Goal: Task Accomplishment & Management: Complete application form

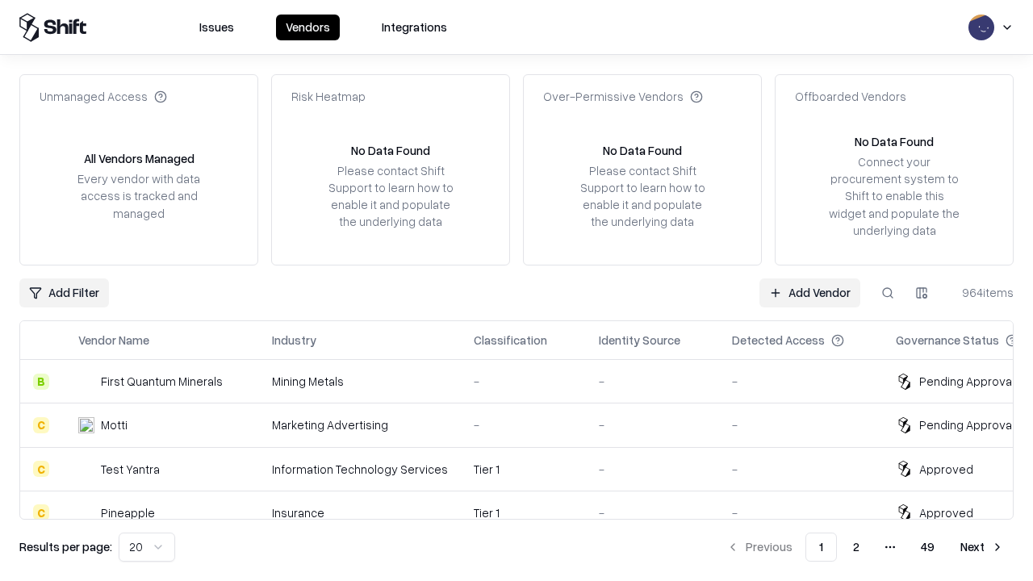
click at [810, 292] on link "Add Vendor" at bounding box center [810, 293] width 101 height 29
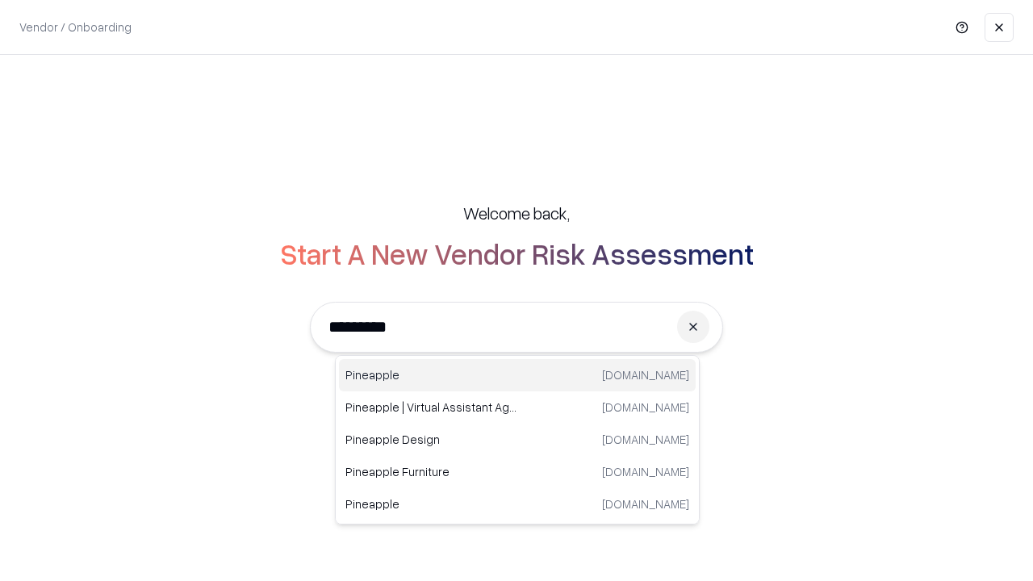
click at [518, 375] on div "Pineapple pineappleenergy.com" at bounding box center [517, 375] width 357 height 32
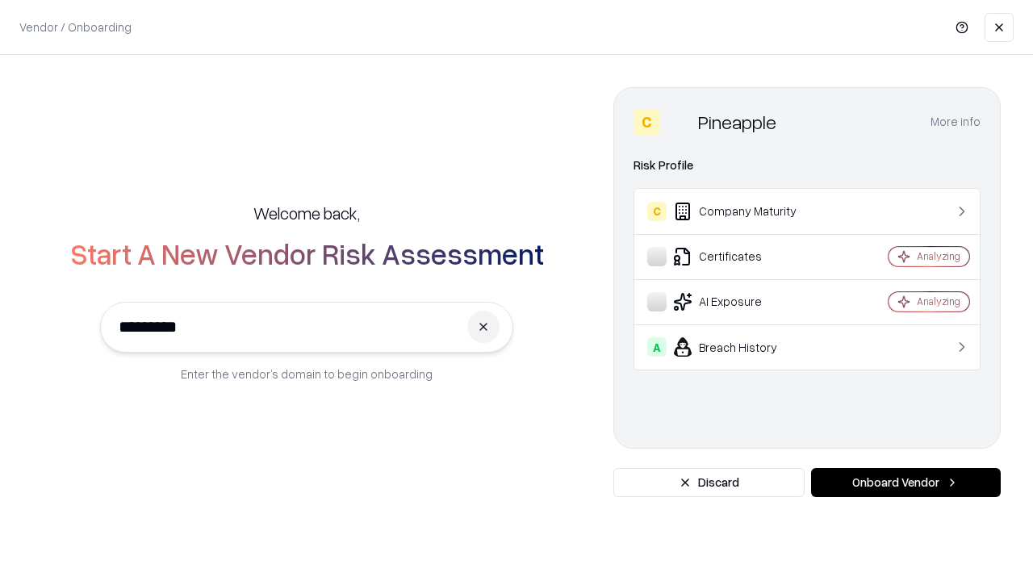
type input "*********"
click at [906, 483] on button "Onboard Vendor" at bounding box center [906, 482] width 190 height 29
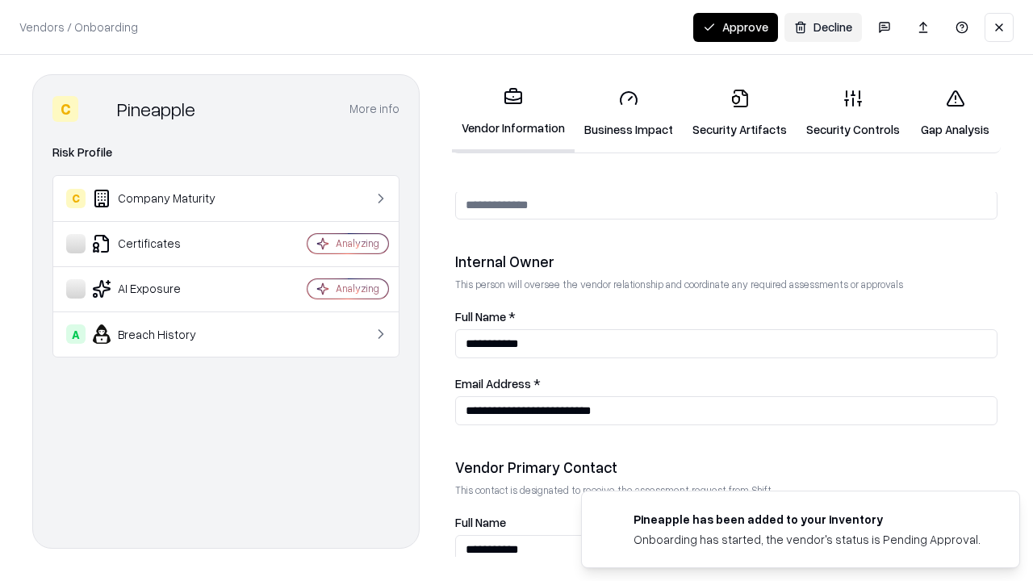
scroll to position [836, 0]
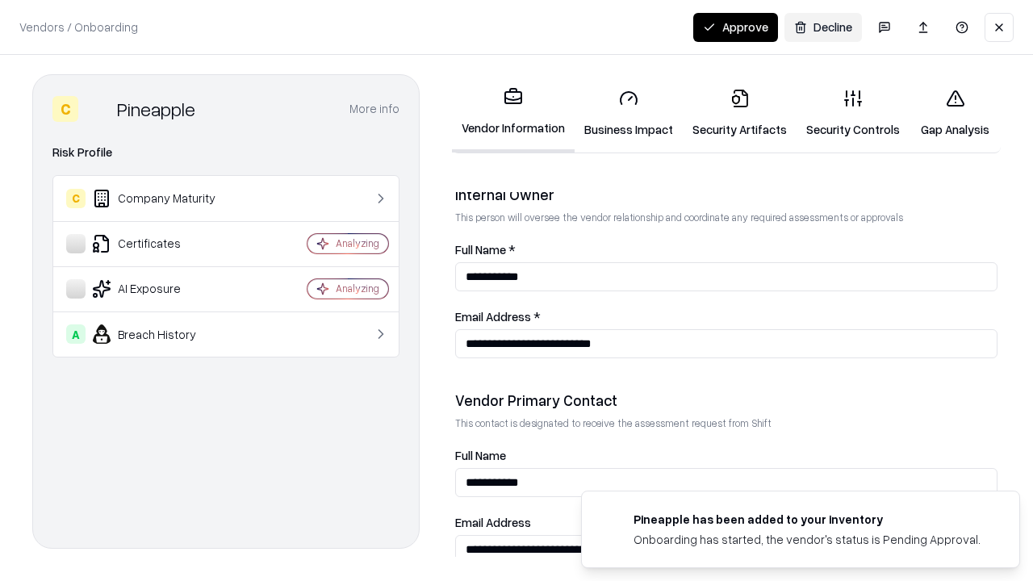
click at [740, 113] on link "Security Artifacts" at bounding box center [740, 113] width 114 height 75
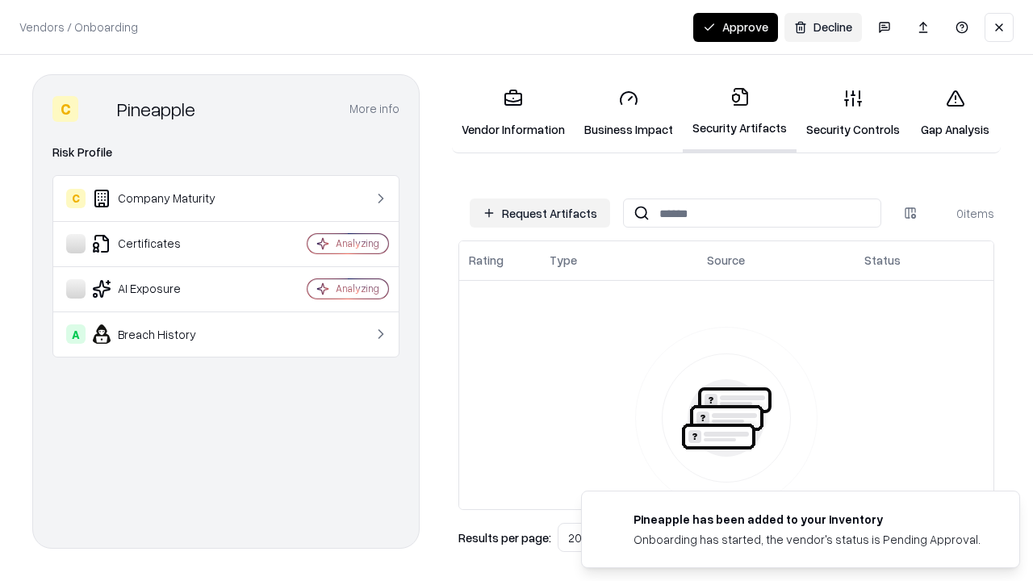
click at [540, 213] on button "Request Artifacts" at bounding box center [540, 213] width 140 height 29
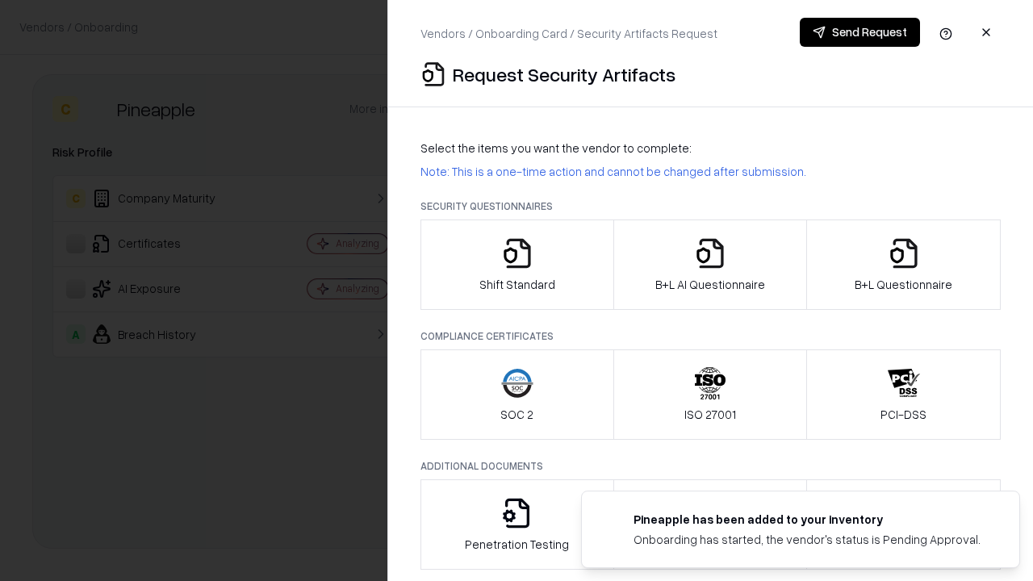
click at [903, 265] on icon "button" at bounding box center [904, 253] width 32 height 32
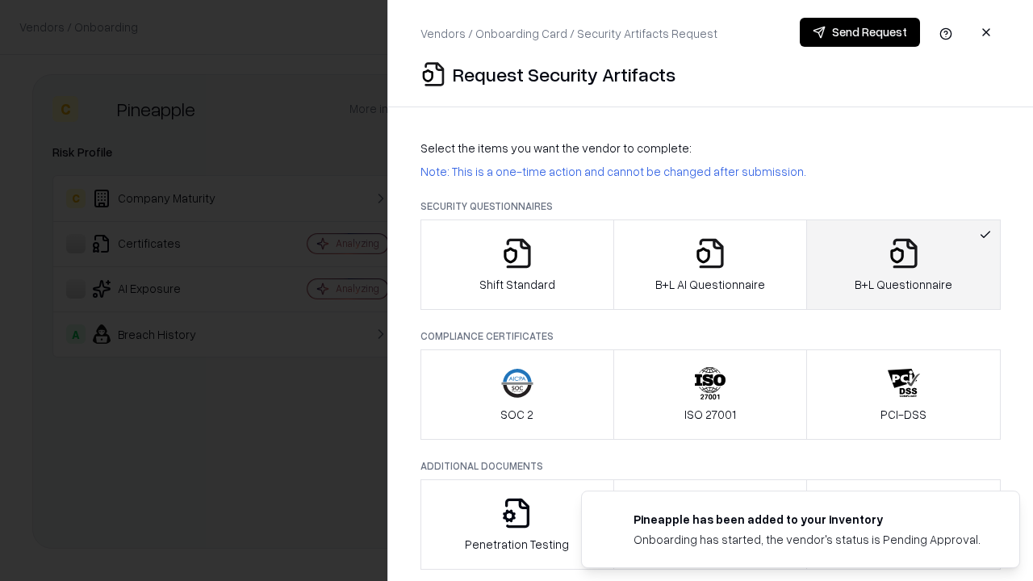
click at [710, 265] on icon "button" at bounding box center [710, 253] width 32 height 32
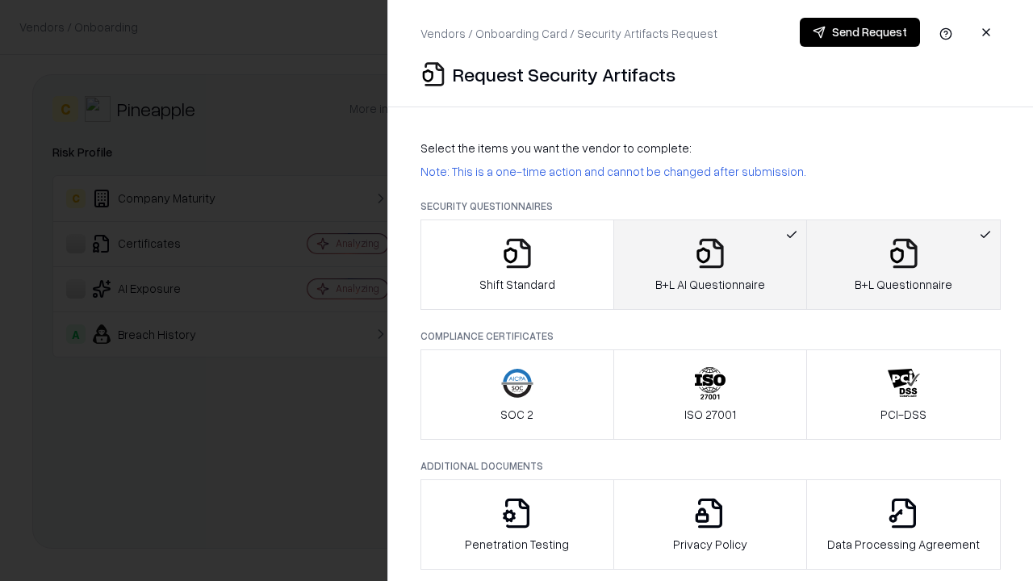
click at [860, 32] on button "Send Request" at bounding box center [860, 32] width 120 height 29
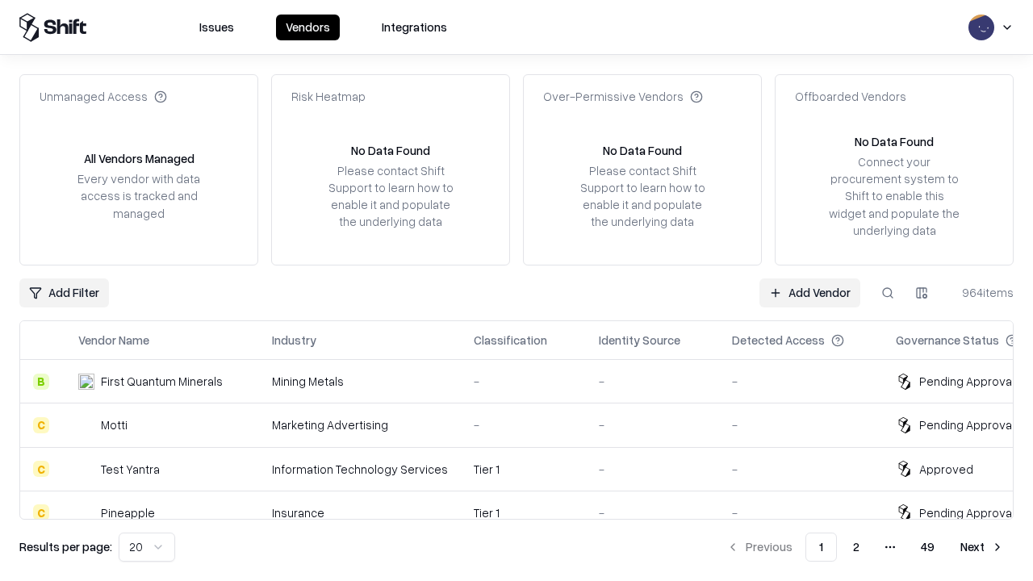
click at [888, 292] on button at bounding box center [888, 293] width 29 height 29
type input "*********"
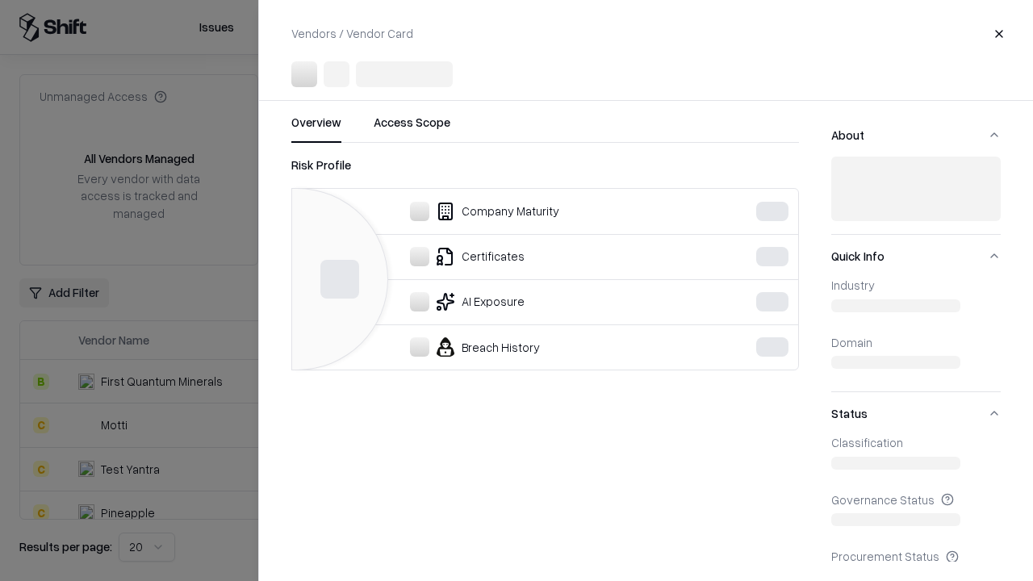
scroll to position [15, 0]
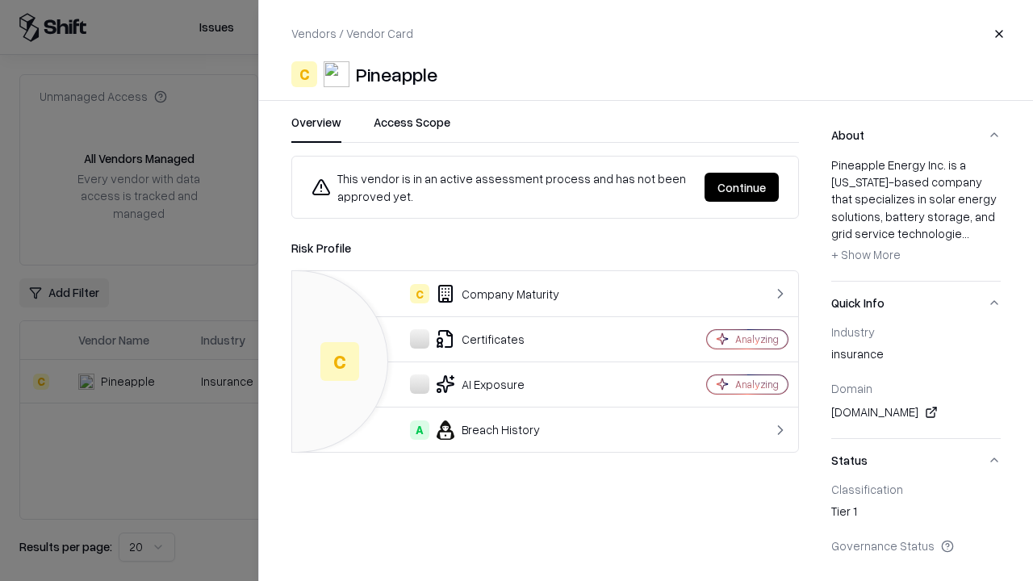
click at [742, 187] on button "Continue" at bounding box center [742, 187] width 74 height 29
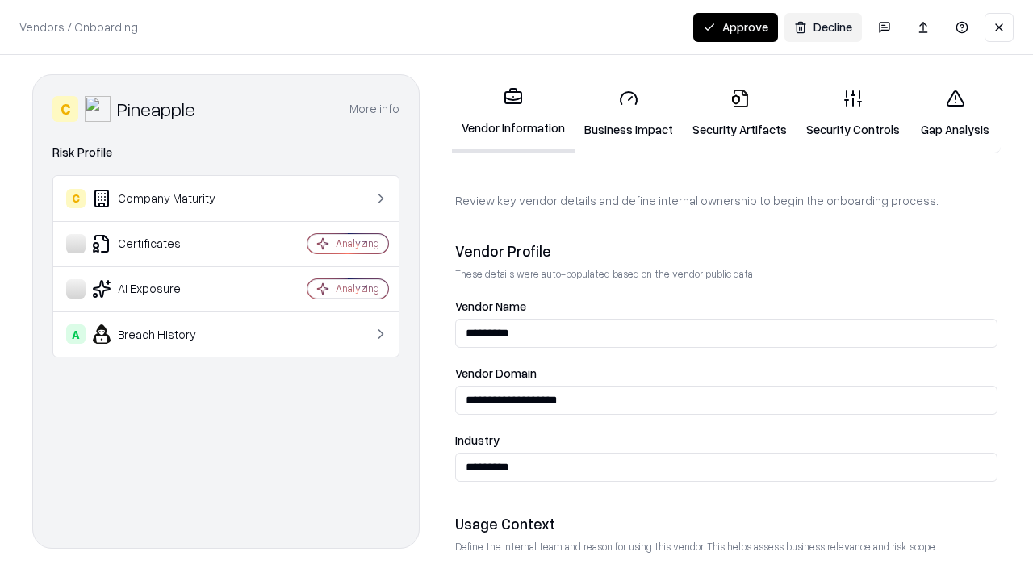
click at [740, 113] on link "Security Artifacts" at bounding box center [740, 113] width 114 height 75
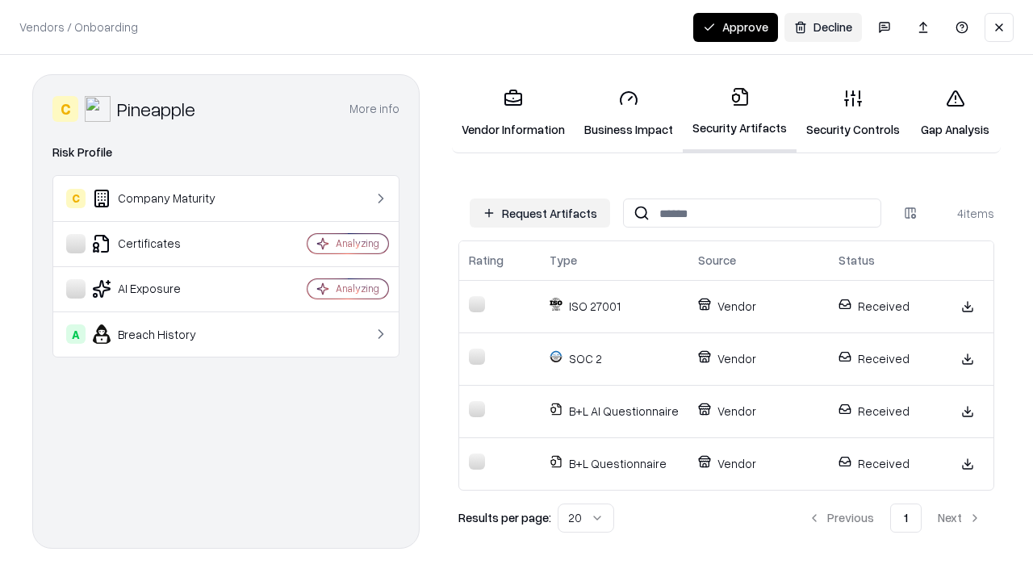
click at [736, 27] on button "Approve" at bounding box center [736, 27] width 85 height 29
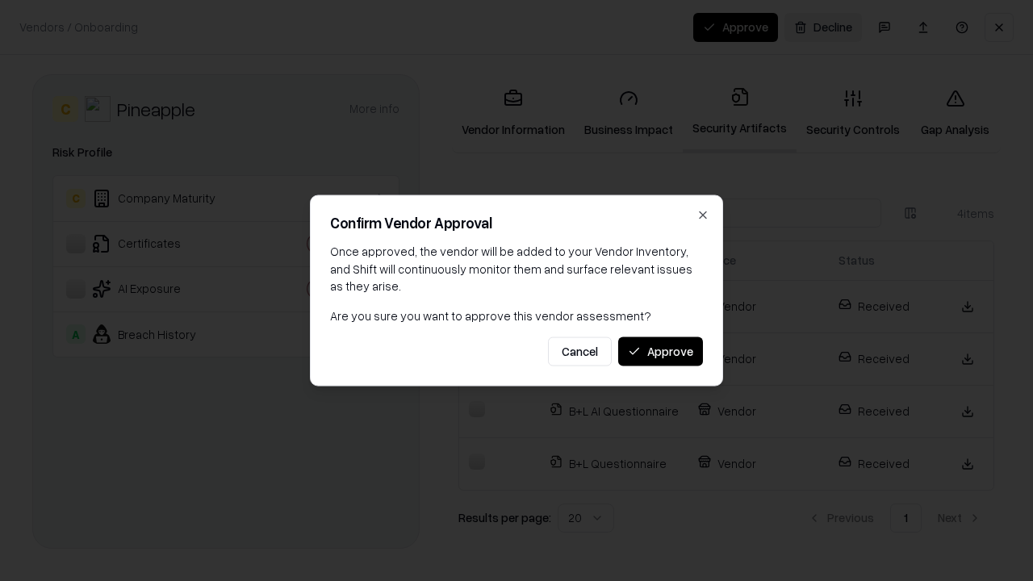
click at [660, 351] on button "Approve" at bounding box center [660, 351] width 85 height 29
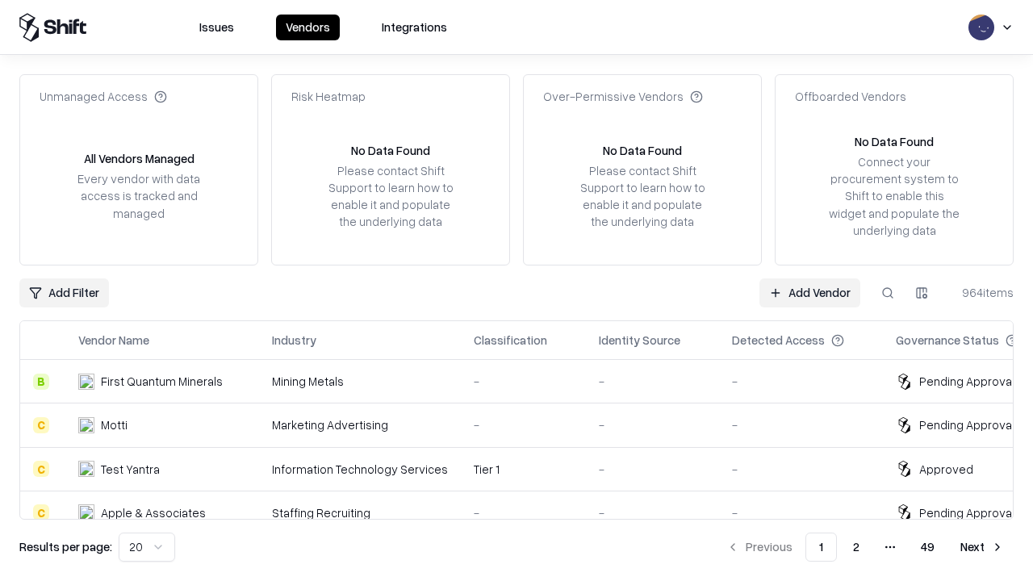
type input "*********"
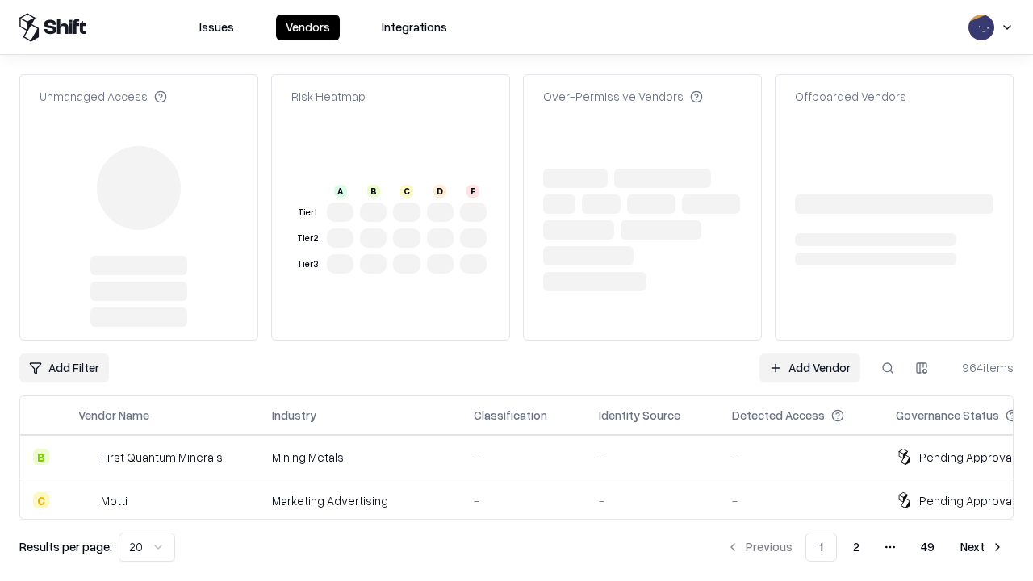
click at [810, 354] on link "Add Vendor" at bounding box center [810, 368] width 101 height 29
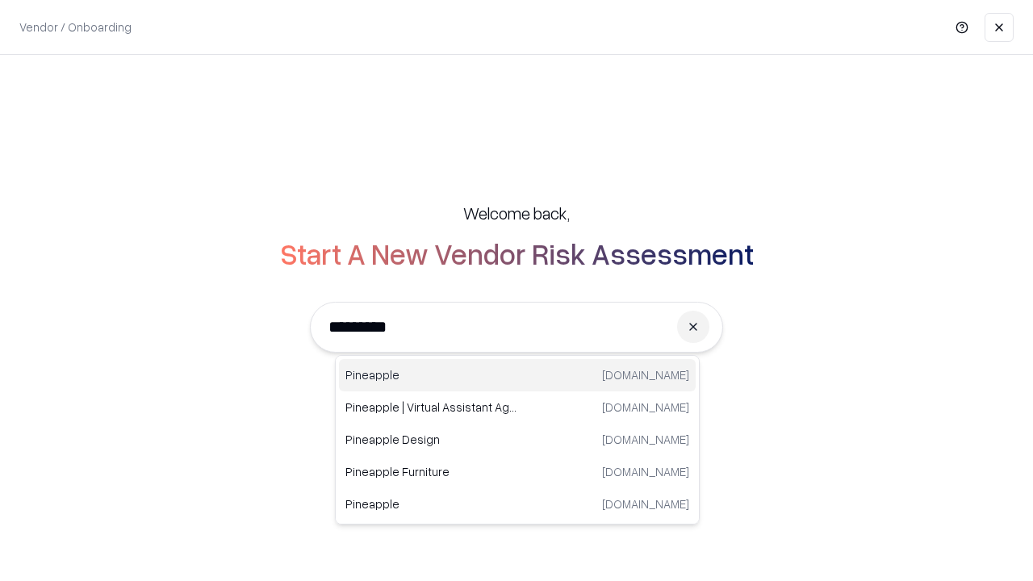
click at [518, 375] on div "Pineapple [DOMAIN_NAME]" at bounding box center [517, 375] width 357 height 32
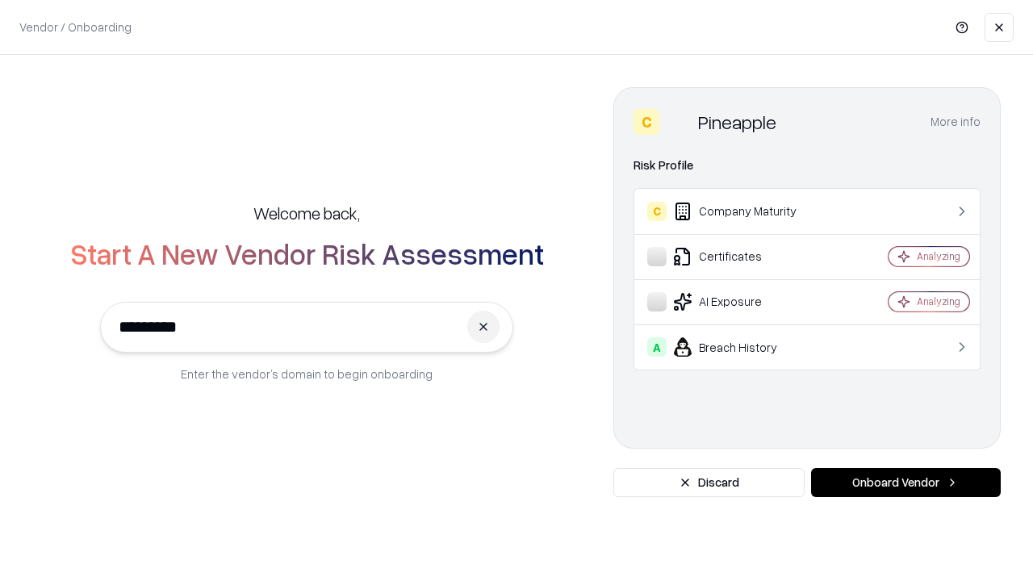
type input "*********"
click at [906, 483] on button "Onboard Vendor" at bounding box center [906, 482] width 190 height 29
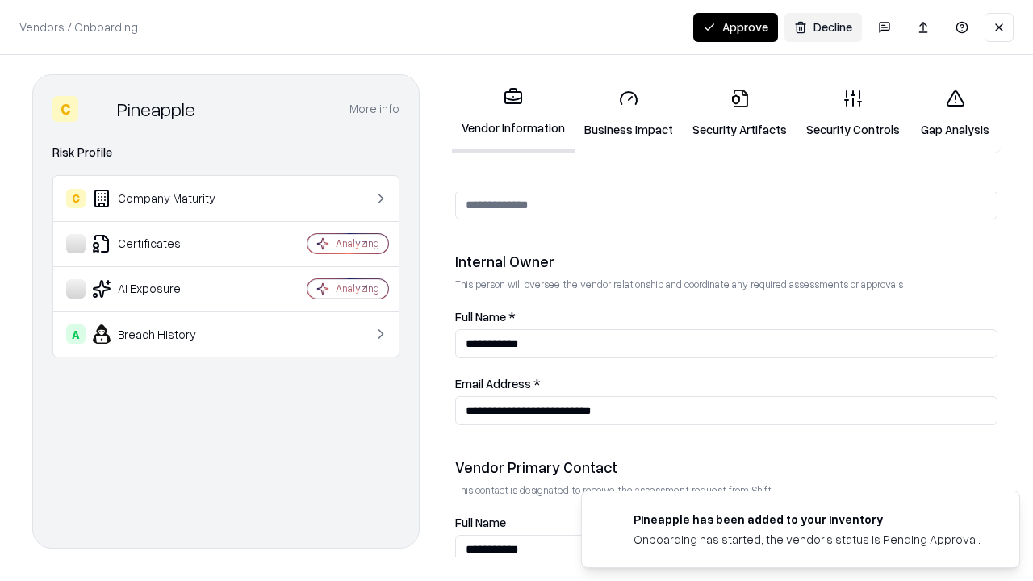
scroll to position [836, 0]
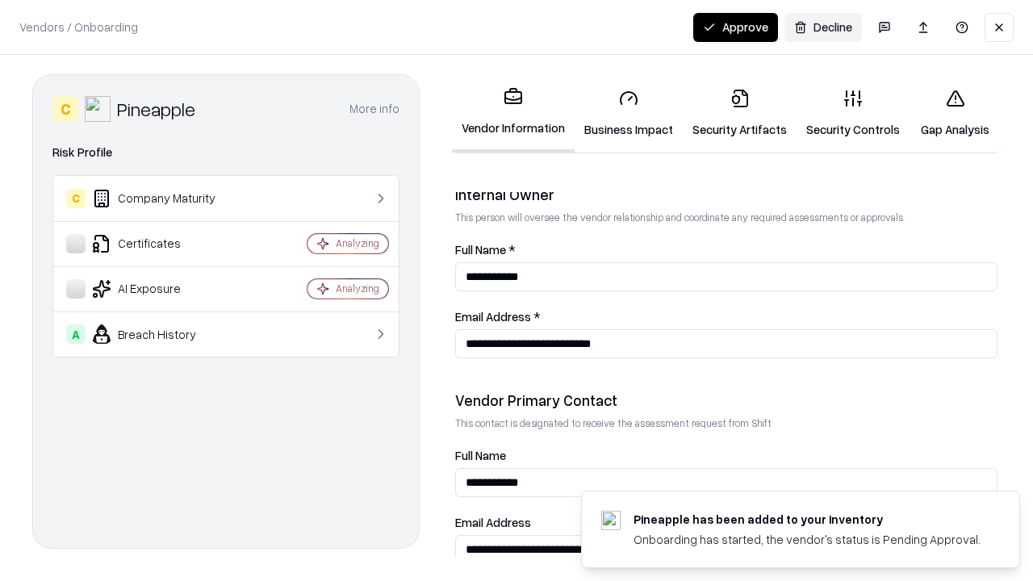
click at [736, 27] on button "Approve" at bounding box center [736, 27] width 85 height 29
